Goal: Information Seeking & Learning: Find specific fact

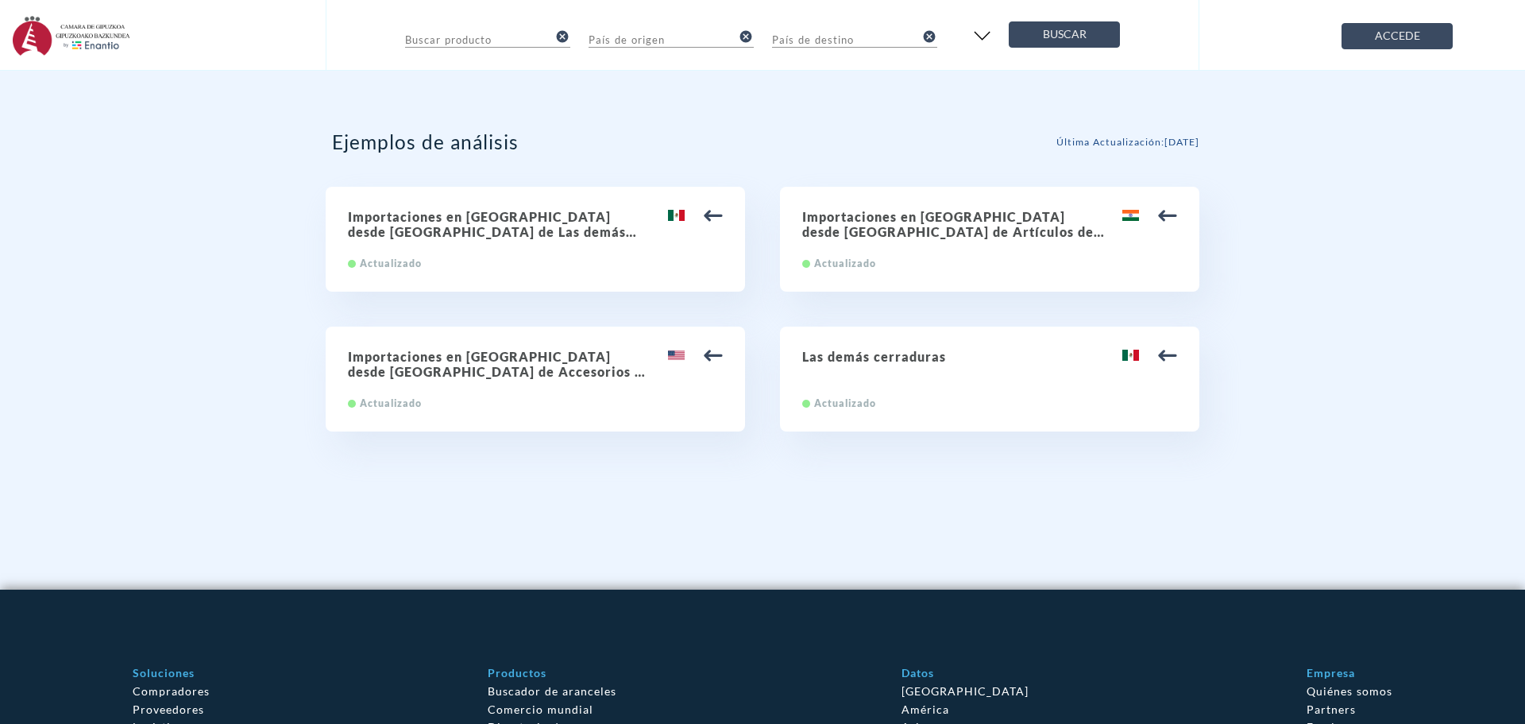
click at [682, 40] on input "text" at bounding box center [660, 38] width 143 height 19
click at [835, 42] on input "text" at bounding box center [843, 38] width 143 height 19
click at [1410, 39] on span "Accede" at bounding box center [1397, 36] width 84 height 20
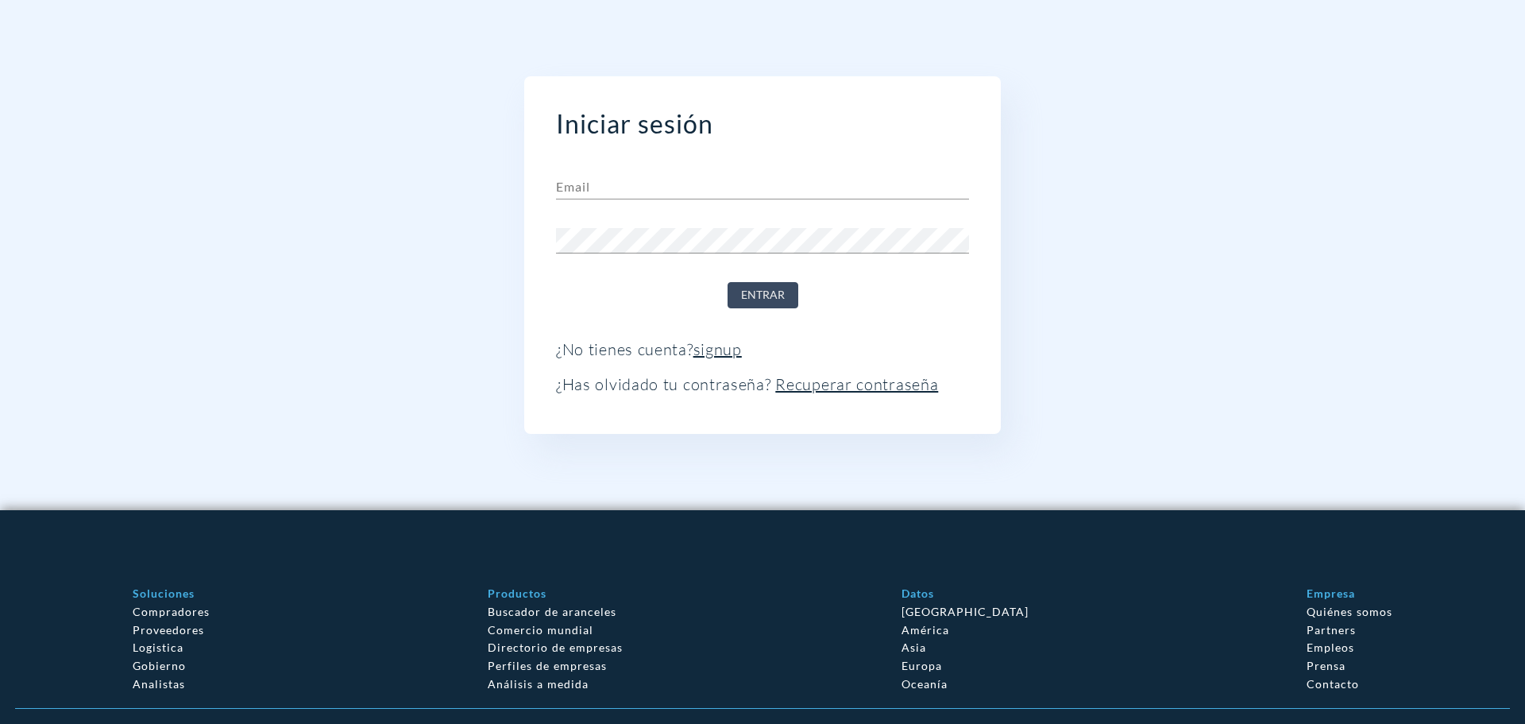
click at [647, 161] on div "Email" at bounding box center [762, 180] width 413 height 38
click at [635, 179] on input "text" at bounding box center [762, 186] width 413 height 25
type input "[EMAIL_ADDRESS][DOMAIN_NAME]"
click at [749, 299] on span "Entrar" at bounding box center [763, 295] width 44 height 20
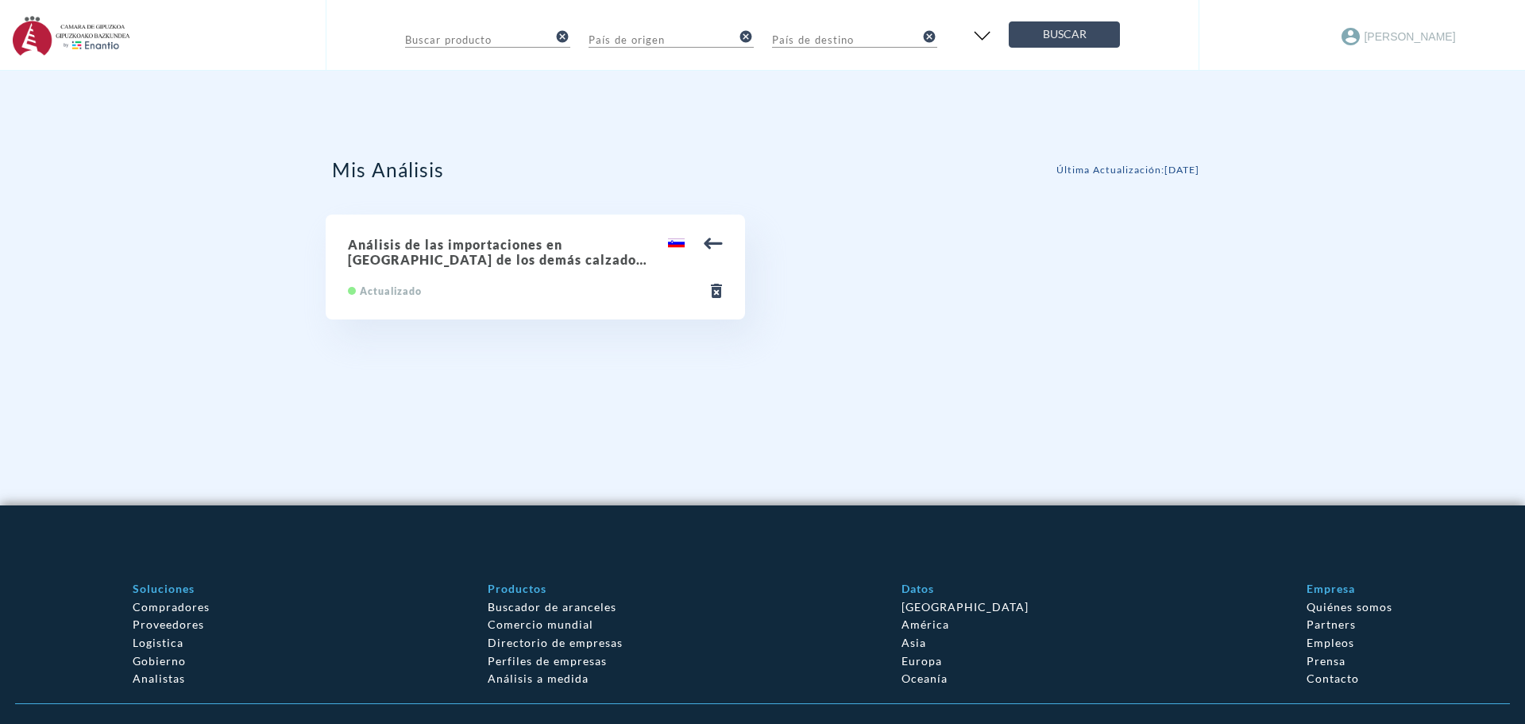
click at [439, 258] on h2 "Análisis de las importaciones en [GEOGRAPHIC_DATA] de los demás calzados, con p…" at bounding box center [535, 252] width 375 height 30
type input "64.03.40 Los demás calzados, con puntera metálica de protección"
type input "[GEOGRAPHIC_DATA]"
click at [708, 30] on input "text" at bounding box center [660, 38] width 143 height 19
type input "españa"
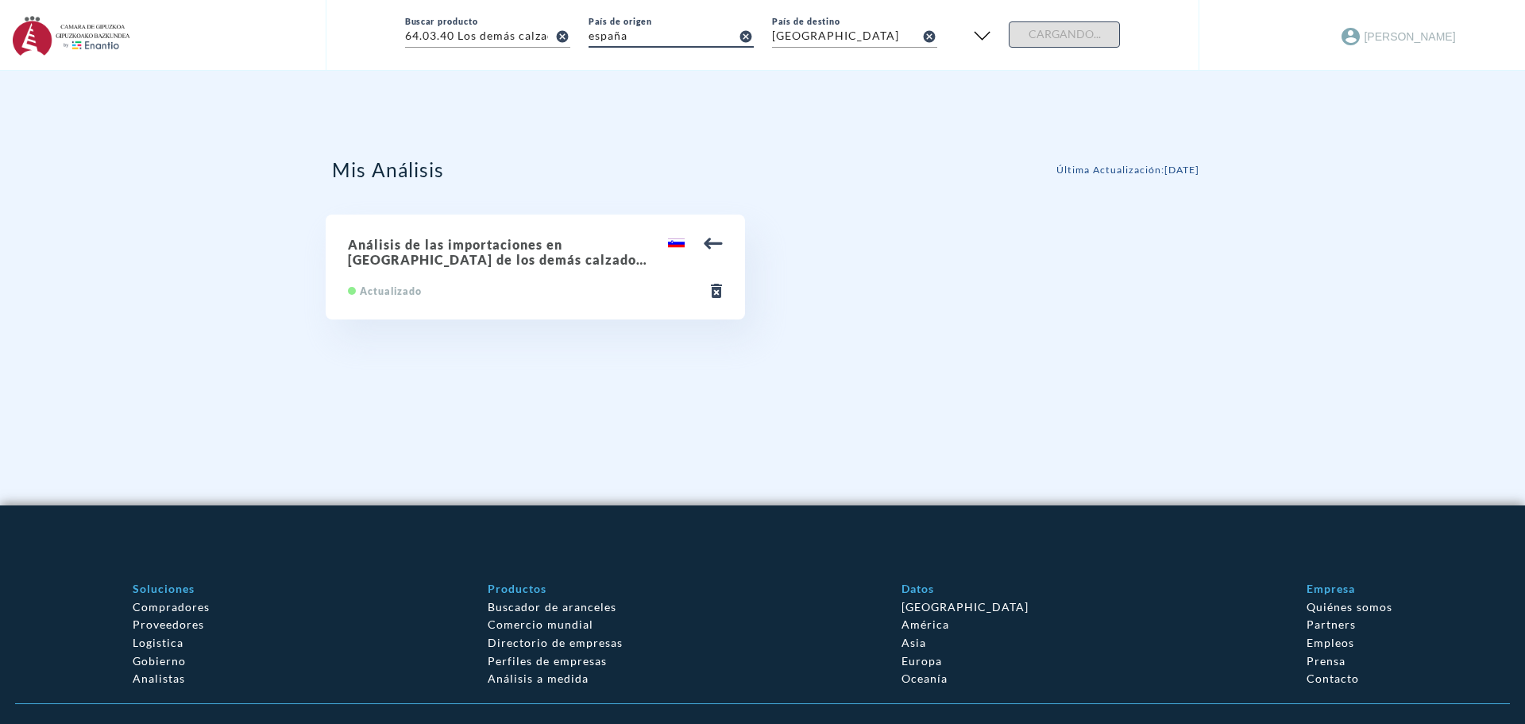
click at [520, 255] on h2 "Análisis de las importaciones en [GEOGRAPHIC_DATA] de los demás calzados, con p…" at bounding box center [535, 252] width 375 height 30
click at [713, 241] on img at bounding box center [713, 243] width 19 height 19
click at [562, 251] on h2 "Análisis de las importaciones en [GEOGRAPHIC_DATA] de los demás calzados, con p…" at bounding box center [535, 252] width 375 height 30
click at [550, 257] on h2 "Análisis de las importaciones en [GEOGRAPHIC_DATA] de los demás calzados, con p…" at bounding box center [535, 252] width 375 height 30
